Goal: Transaction & Acquisition: Purchase product/service

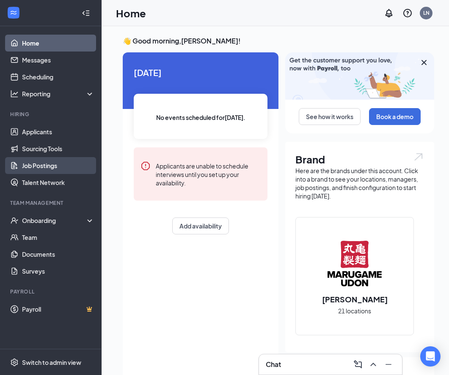
click at [52, 168] on link "Job Postings" at bounding box center [58, 165] width 72 height 17
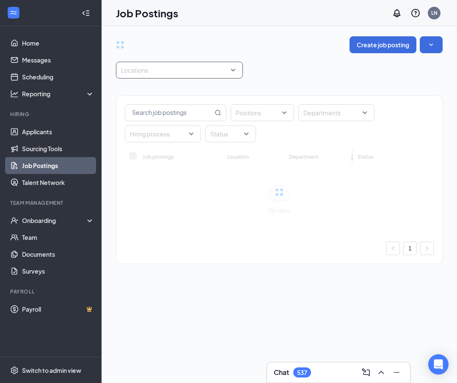
click at [189, 75] on div at bounding box center [175, 70] width 114 height 14
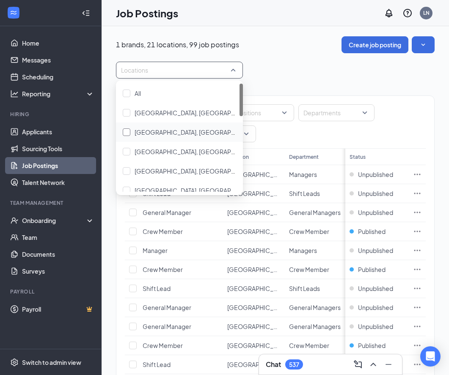
click at [129, 134] on div at bounding box center [127, 133] width 8 height 8
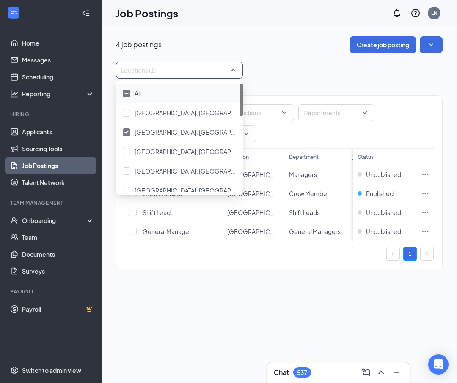
click at [318, 62] on div "Locations (1)" at bounding box center [279, 70] width 326 height 17
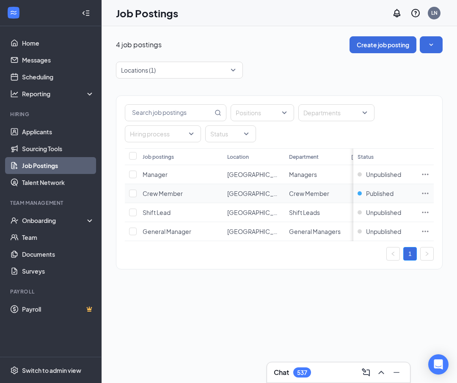
click at [428, 191] on icon "Ellipses" at bounding box center [425, 193] width 8 height 8
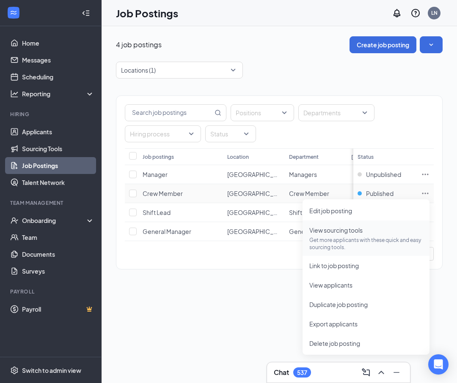
click at [334, 253] on li "View sourcing tools Get more applicants with these quick and easy sourcing tool…" at bounding box center [365, 239] width 127 height 36
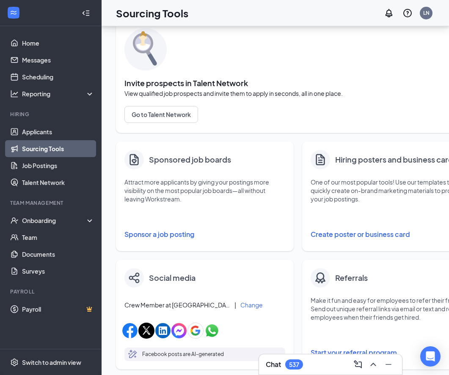
scroll to position [36, 0]
click at [167, 235] on button "Sponsor a job posting" at bounding box center [204, 234] width 161 height 17
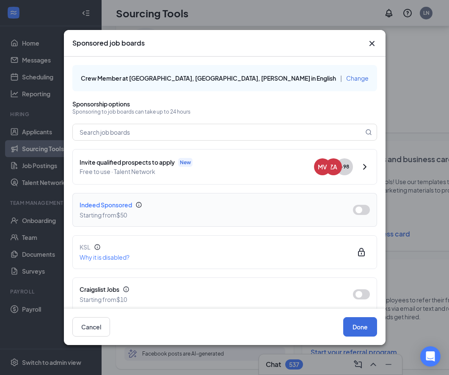
click at [244, 215] on div "Starting from $50" at bounding box center [209, 215] width 260 height 9
click at [353, 205] on button "button" at bounding box center [361, 210] width 17 height 10
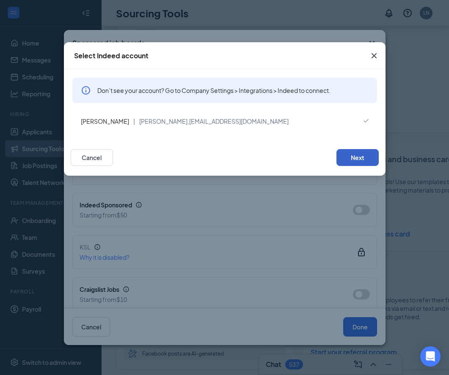
click at [344, 156] on button "Next" at bounding box center [357, 157] width 42 height 17
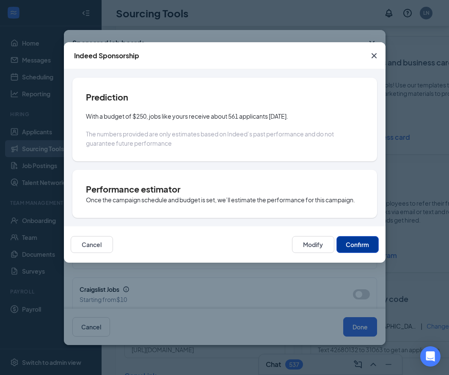
scroll to position [133, 0]
click at [302, 244] on button "Modify" at bounding box center [313, 244] width 42 height 17
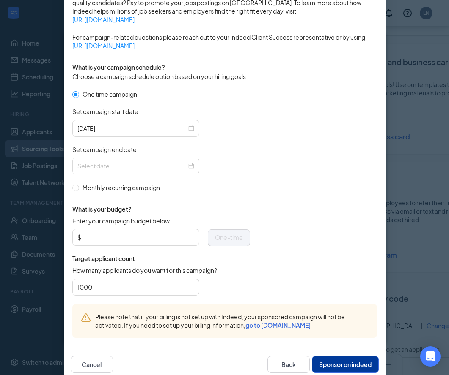
scroll to position [216, 0]
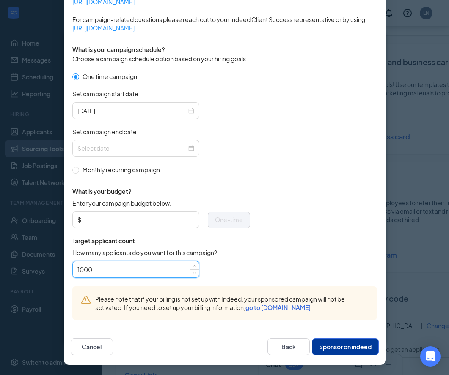
drag, startPoint x: 126, startPoint y: 268, endPoint x: 35, endPoint y: 271, distance: 91.0
click at [35, 271] on div "Publish to Indeed Sponsorship Sponsoring under account: [PERSON_NAME] | [PERSON…" at bounding box center [224, 187] width 449 height 375
type input "250"
click at [263, 265] on form "One time campaign Set campaign start date [DATE] Set campaign end date Monthly …" at bounding box center [224, 179] width 304 height 215
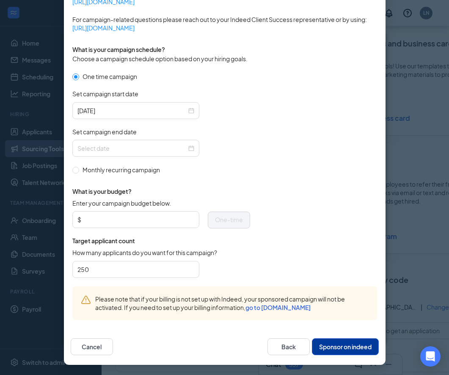
scroll to position [152, 0]
click at [149, 222] on input "Enter your campaign budget below." at bounding box center [138, 219] width 111 height 13
type input "50"
click at [221, 188] on span "What is your budget?" at bounding box center [161, 191] width 178 height 8
click at [217, 222] on span "One-time" at bounding box center [229, 220] width 28 height 8
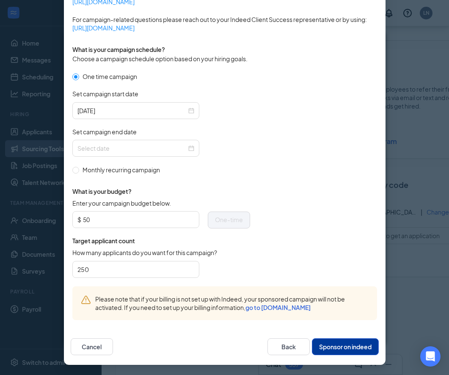
scroll to position [249, 0]
drag, startPoint x: 130, startPoint y: 269, endPoint x: 29, endPoint y: 265, distance: 101.5
click at [29, 265] on div "Publish to Indeed Sponsorship Sponsoring under account: [PERSON_NAME] | [PERSON…" at bounding box center [224, 187] width 449 height 375
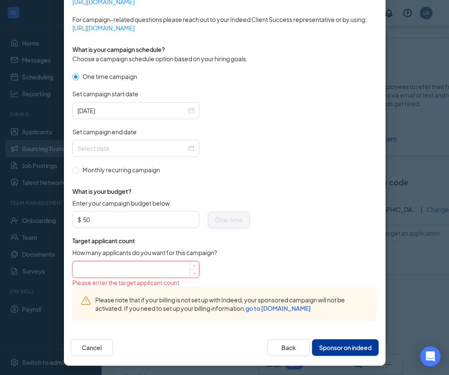
click at [232, 279] on div "Please enter the target applicant count" at bounding box center [161, 282] width 178 height 9
click at [141, 222] on input "50" at bounding box center [138, 219] width 111 height 13
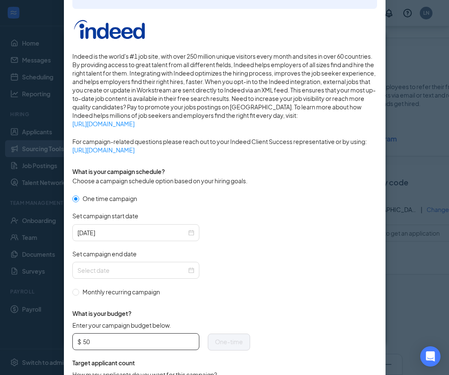
scroll to position [217, 0]
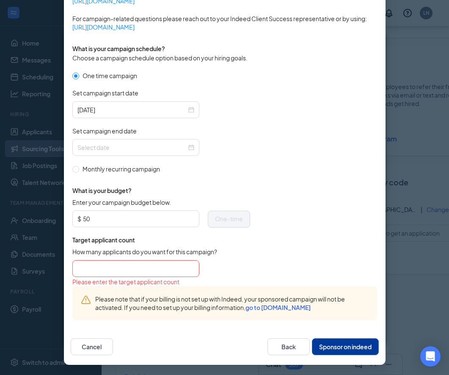
click at [236, 193] on span "What is your budget?" at bounding box center [161, 190] width 178 height 8
click at [175, 187] on span "What is your budget?" at bounding box center [161, 190] width 178 height 8
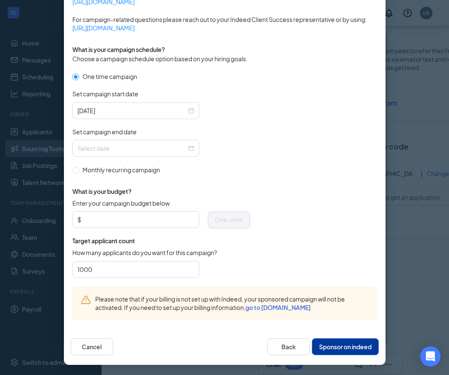
scroll to position [216, 0]
click at [161, 266] on input "1000" at bounding box center [135, 269] width 117 height 13
click at [234, 275] on div "1000" at bounding box center [161, 269] width 178 height 17
drag, startPoint x: 133, startPoint y: 265, endPoint x: 6, endPoint y: 268, distance: 126.9
click at [6, 268] on div "Publish to Indeed Sponsorship Sponsoring under account: [PERSON_NAME] | [PERSON…" at bounding box center [224, 187] width 449 height 375
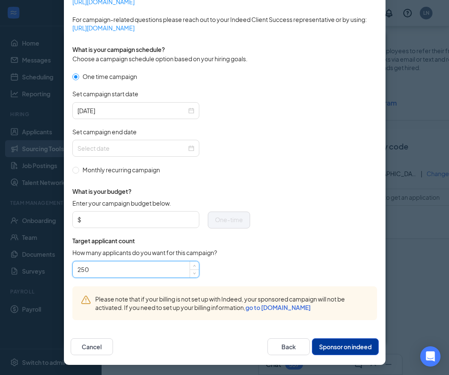
type input "250"
click at [247, 191] on form "One time campaign Set campaign start date [DATE] Set campaign end date Monthly …" at bounding box center [224, 179] width 304 height 215
click at [145, 230] on div "Enter your campaign budget below. $ One-time" at bounding box center [161, 218] width 178 height 38
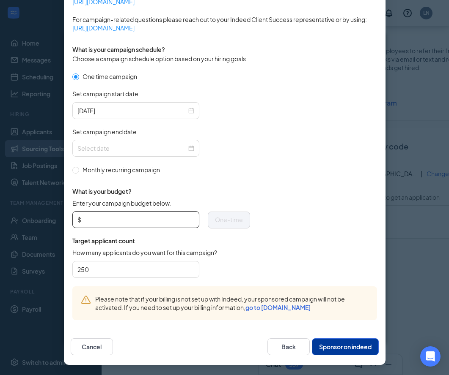
click at [140, 222] on input "Enter your campaign budget below." at bounding box center [138, 219] width 111 height 13
type input "50"
click at [257, 193] on form "One time campaign Set campaign start date [DATE] Set campaign end date Monthly …" at bounding box center [224, 179] width 304 height 215
click at [326, 349] on button "Sponsor on indeed" at bounding box center [345, 347] width 67 height 17
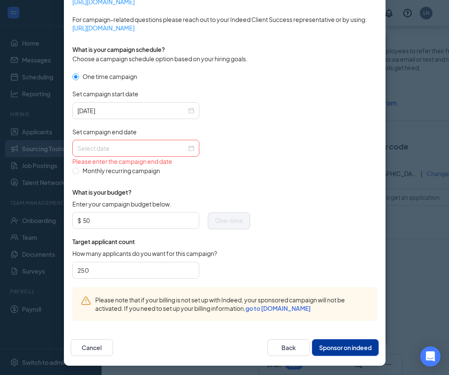
click at [115, 151] on input "Set campaign end date" at bounding box center [131, 148] width 109 height 9
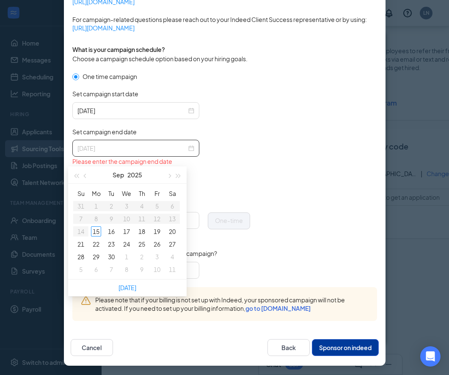
type input "[DATE]"
click at [170, 174] on span "button" at bounding box center [169, 176] width 4 height 4
type input "[DATE]"
click at [127, 227] on div "15" at bounding box center [126, 232] width 10 height 10
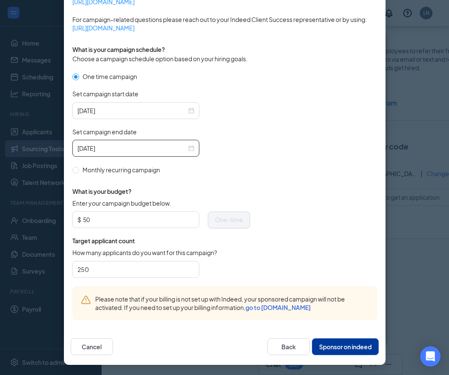
click at [289, 237] on form "One time campaign Set campaign start date [DATE] Set campaign end date [DATE] M…" at bounding box center [224, 179] width 304 height 215
click at [331, 348] on button "Sponsor on indeed" at bounding box center [345, 347] width 67 height 17
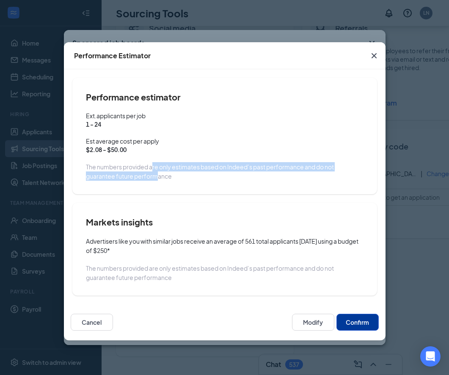
drag, startPoint x: 153, startPoint y: 169, endPoint x: 157, endPoint y: 176, distance: 8.3
click at [157, 176] on span "The numbers provided are only estimates based on Indeed’s past performance and …" at bounding box center [210, 171] width 248 height 17
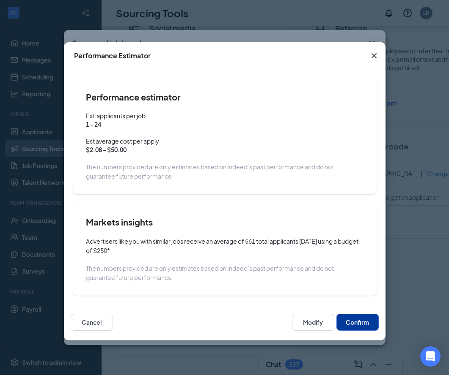
click at [353, 330] on button "Confirm" at bounding box center [357, 322] width 42 height 17
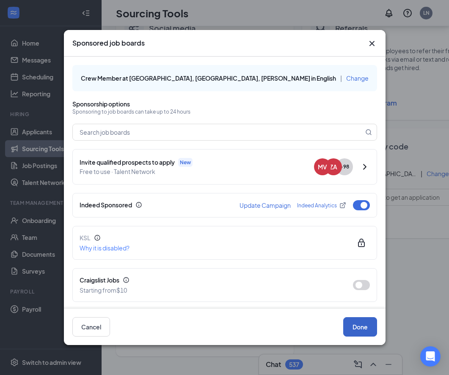
click at [350, 327] on button "Done" at bounding box center [360, 326] width 34 height 19
